Goal: Information Seeking & Learning: Learn about a topic

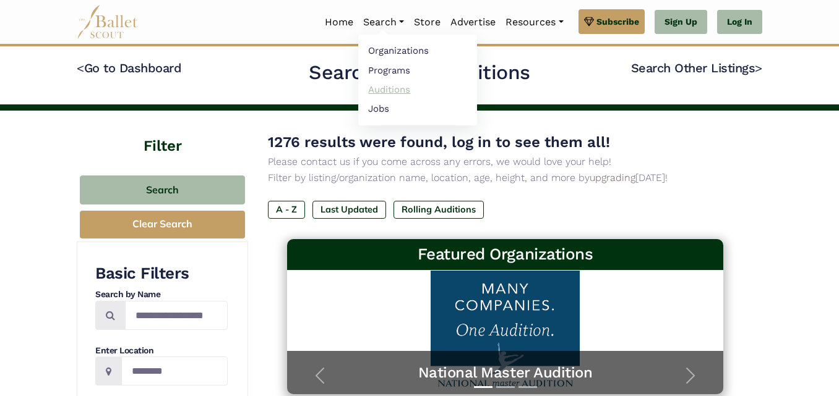
click at [386, 89] on link "Auditions" at bounding box center [417, 89] width 119 height 19
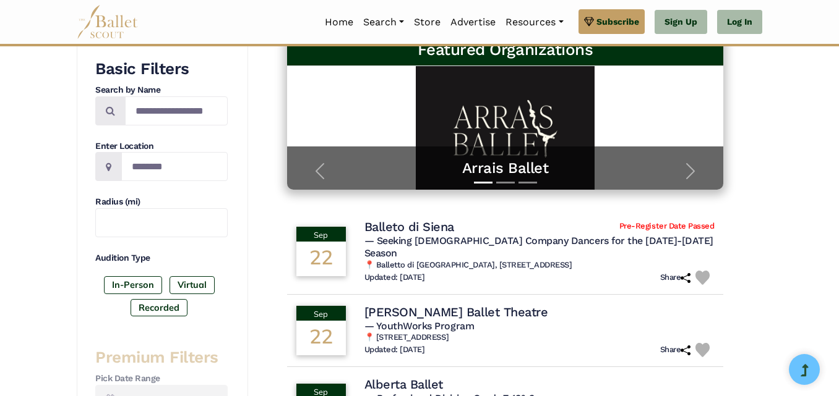
scroll to position [186, 0]
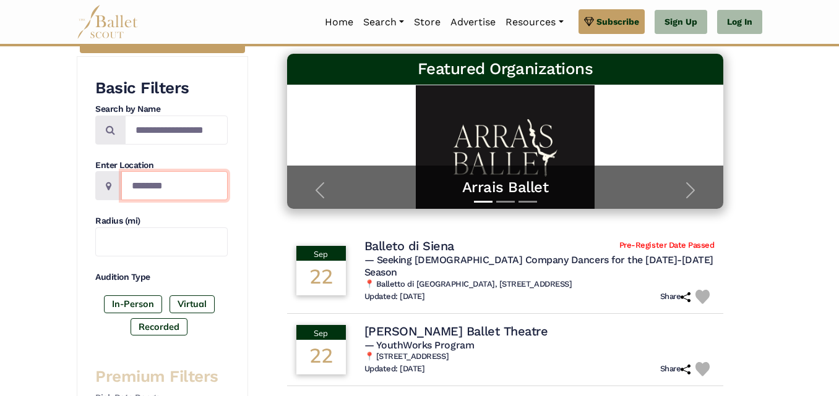
click at [197, 184] on input "Location" at bounding box center [174, 185] width 106 height 29
type input "********"
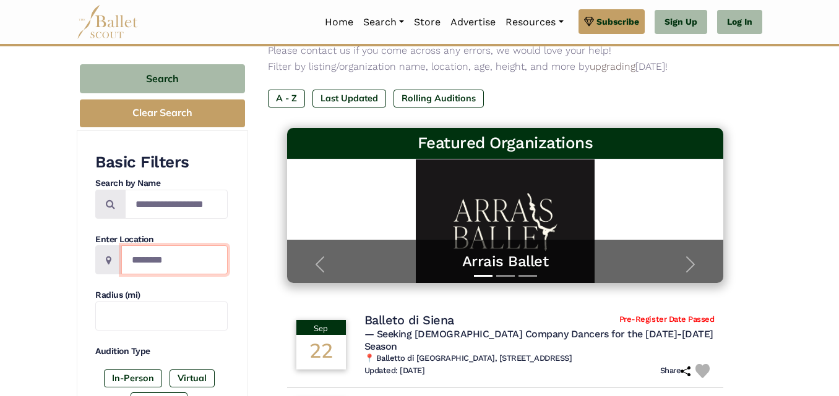
scroll to position [0, 0]
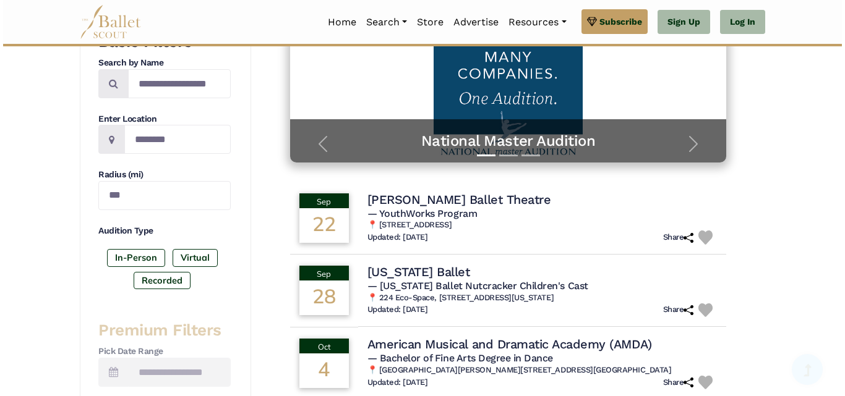
scroll to position [309, 0]
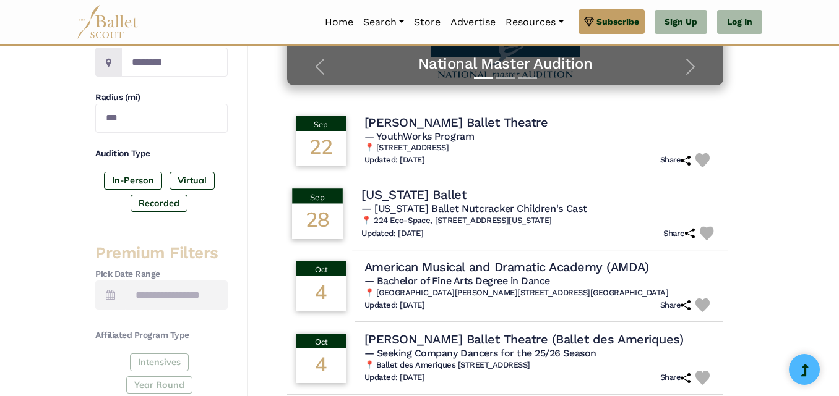
click at [435, 190] on h4 "Connecticut Ballet" at bounding box center [413, 194] width 105 height 17
